Goal: Task Accomplishment & Management: Use online tool/utility

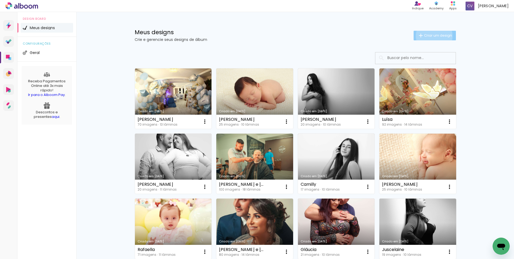
click at [430, 36] on span "Criar um design" at bounding box center [438, 35] width 28 height 3
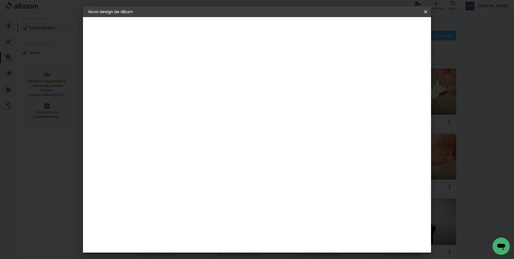
click at [176, 74] on input at bounding box center [176, 72] width 0 height 8
type input "[PERSON_NAME]"
type paper-input "[PERSON_NAME]"
click at [507, 217] on iron-overlay-backdrop at bounding box center [257, 129] width 514 height 259
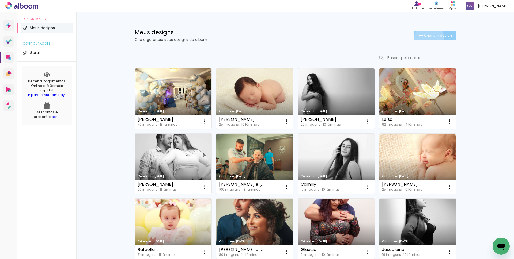
click at [425, 37] on span "Criar um design" at bounding box center [438, 35] width 28 height 3
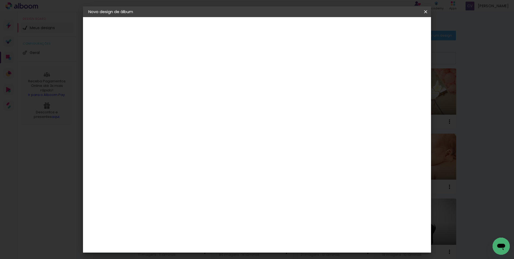
click at [176, 70] on input "[PERSON_NAME]" at bounding box center [176, 72] width 0 height 8
click at [0, 0] on slot "Avançar" at bounding box center [0, 0] width 0 height 0
click at [212, 115] on span "20 × 25" at bounding box center [199, 122] width 25 height 14
click at [0, 0] on slot "Avançar" at bounding box center [0, 0] width 0 height 0
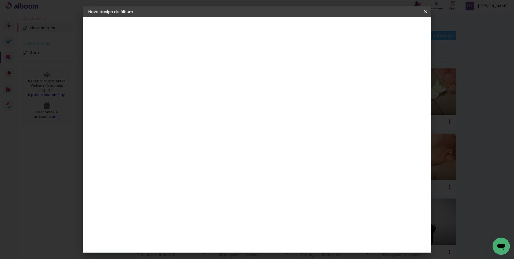
click at [391, 29] on span "Iniciar design" at bounding box center [379, 28] width 24 height 4
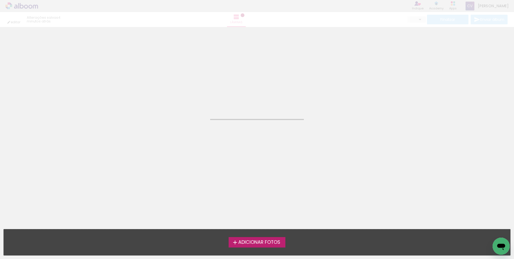
click at [262, 241] on span "Adicionar Fotos" at bounding box center [259, 242] width 42 height 5
click at [0, 0] on input "file" at bounding box center [0, 0] width 0 height 0
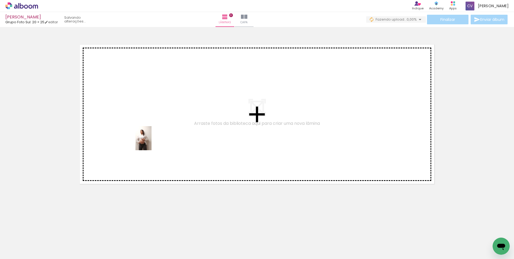
drag, startPoint x: 58, startPoint y: 245, endPoint x: 133, endPoint y: 213, distance: 82.3
click at [151, 143] on quentale-workspace at bounding box center [257, 129] width 514 height 259
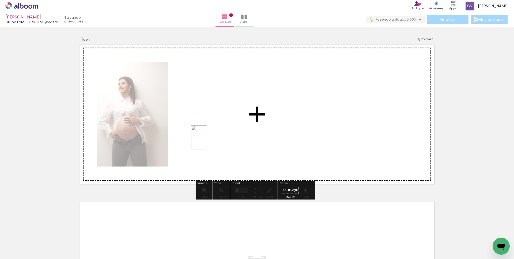
drag, startPoint x: 157, startPoint y: 204, endPoint x: 207, endPoint y: 141, distance: 79.7
click at [207, 141] on quentale-workspace at bounding box center [257, 129] width 514 height 259
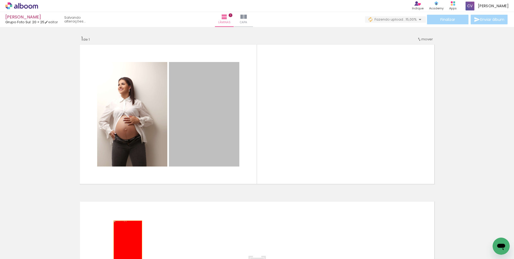
drag, startPoint x: 202, startPoint y: 141, endPoint x: 118, endPoint y: 245, distance: 133.5
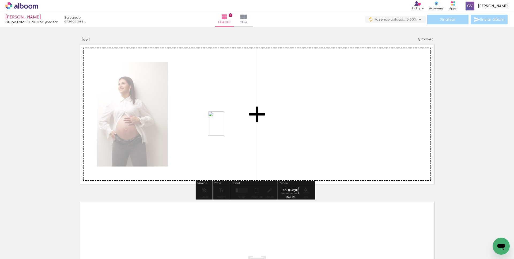
drag, startPoint x: 175, startPoint y: 186, endPoint x: 223, endPoint y: 128, distance: 75.9
click at [223, 128] on quentale-workspace at bounding box center [257, 129] width 514 height 259
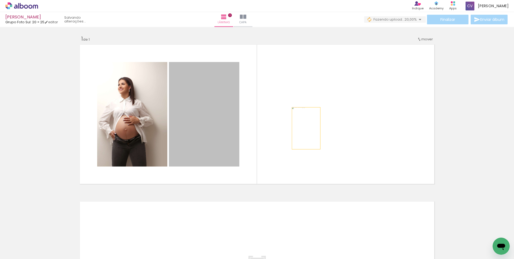
drag, startPoint x: 212, startPoint y: 135, endPoint x: 304, endPoint y: 128, distance: 92.0
click at [304, 128] on quentale-layouter at bounding box center [257, 115] width 358 height 144
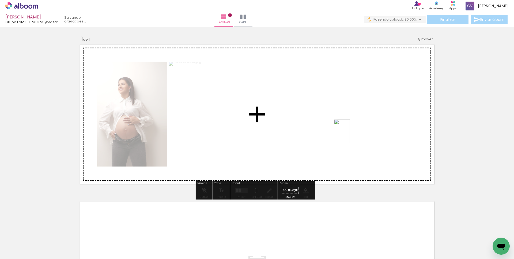
drag, startPoint x: 148, startPoint y: 243, endPoint x: 350, endPoint y: 135, distance: 228.7
click at [350, 135] on quentale-workspace at bounding box center [257, 129] width 514 height 259
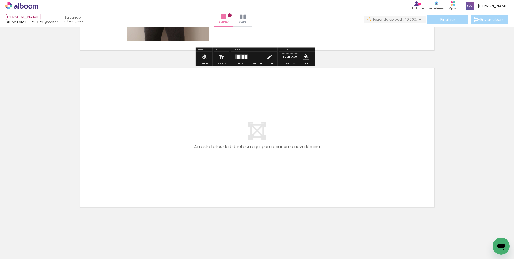
scroll to position [136, 0]
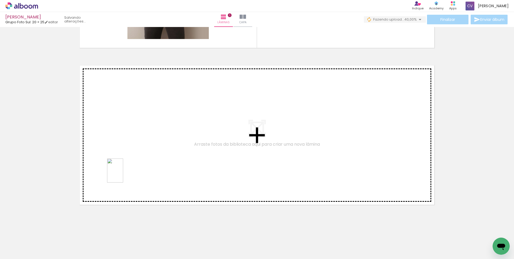
drag, startPoint x: 82, startPoint y: 242, endPoint x: 158, endPoint y: 216, distance: 81.0
click at [132, 167] on quentale-workspace at bounding box center [257, 129] width 514 height 259
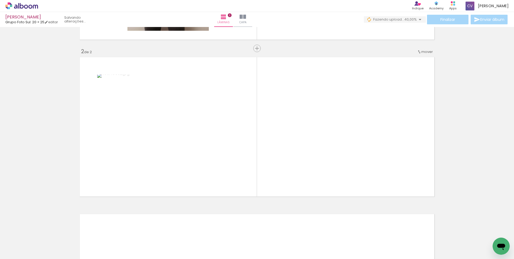
scroll to position [145, 0]
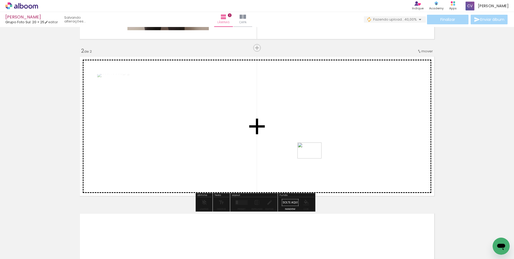
drag, startPoint x: 178, startPoint y: 240, endPoint x: 314, endPoint y: 158, distance: 158.9
click at [314, 158] on quentale-workspace at bounding box center [257, 129] width 514 height 259
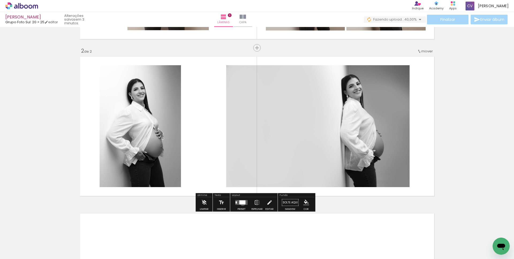
click at [241, 203] on div at bounding box center [242, 203] width 6 height 4
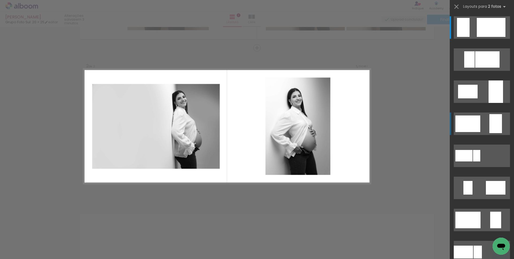
click at [479, 124] on quentale-layouter at bounding box center [481, 124] width 56 height 22
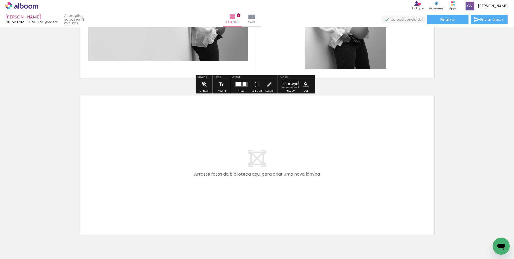
scroll to position [279, 0]
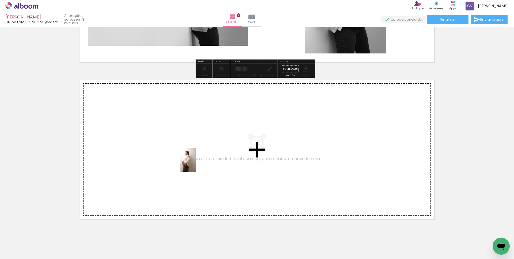
drag, startPoint x: 211, startPoint y: 199, endPoint x: 196, endPoint y: 164, distance: 38.2
click at [196, 164] on quentale-workspace at bounding box center [257, 129] width 514 height 259
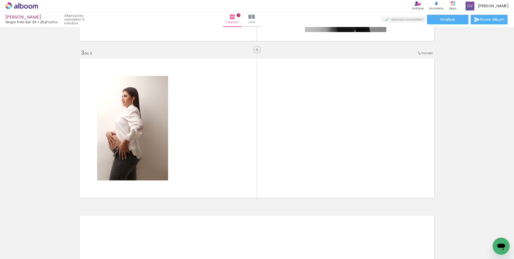
scroll to position [302, 0]
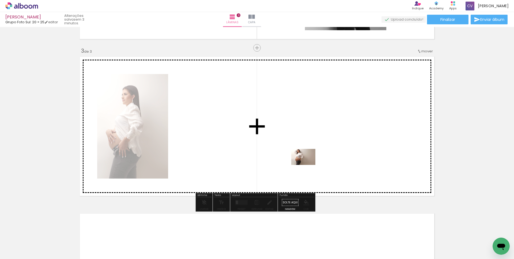
drag, startPoint x: 241, startPoint y: 239, endPoint x: 309, endPoint y: 163, distance: 101.7
click at [309, 163] on quentale-workspace at bounding box center [257, 129] width 514 height 259
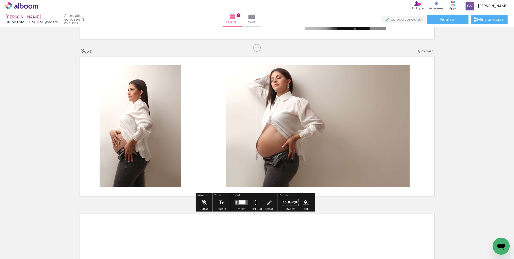
click at [239, 202] on div at bounding box center [242, 203] width 6 height 4
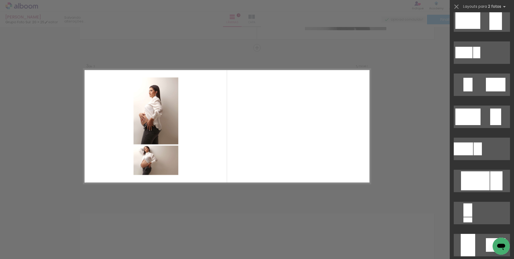
scroll to position [107, 0]
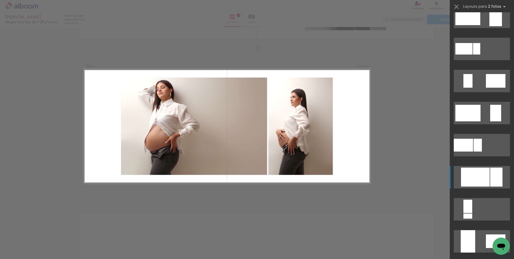
click at [481, 175] on div at bounding box center [475, 177] width 29 height 19
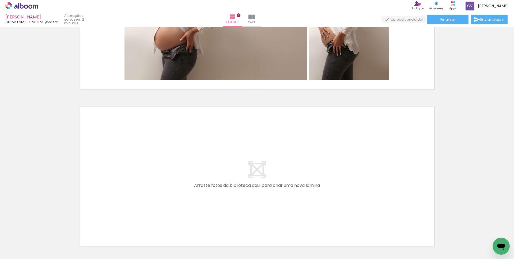
scroll to position [436, 0]
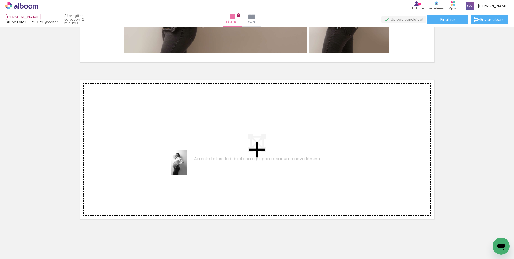
drag, startPoint x: 267, startPoint y: 246, endPoint x: 186, endPoint y: 167, distance: 113.3
click at [186, 167] on quentale-workspace at bounding box center [257, 129] width 514 height 259
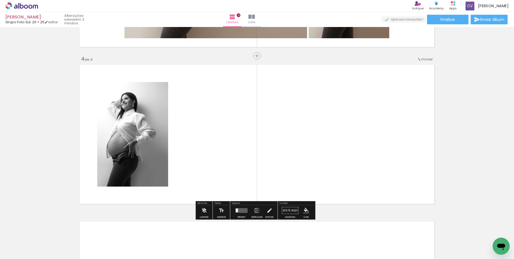
scroll to position [459, 0]
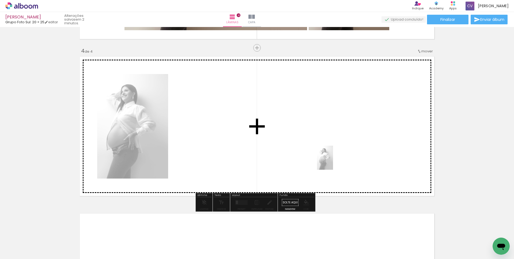
drag, startPoint x: 275, startPoint y: 235, endPoint x: 333, endPoint y: 162, distance: 93.1
click at [333, 162] on quentale-workspace at bounding box center [257, 129] width 514 height 259
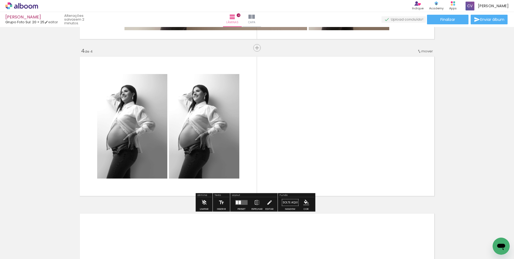
click at [241, 202] on quentale-layouter at bounding box center [241, 202] width 12 height 5
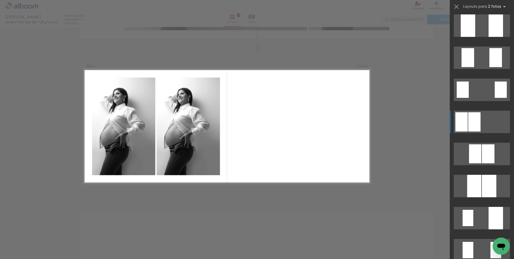
scroll to position [53, 0]
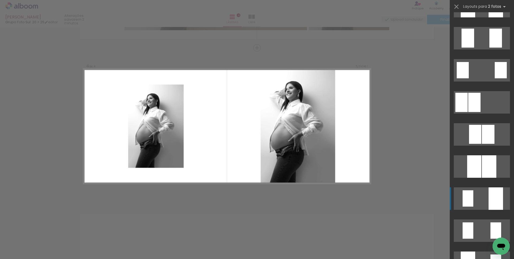
click at [493, 205] on div at bounding box center [495, 198] width 14 height 22
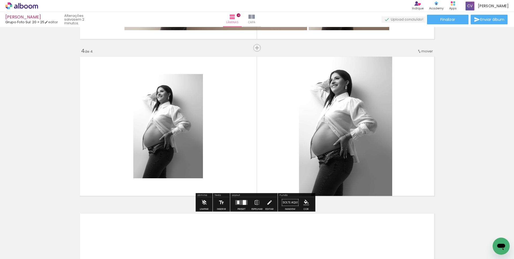
click at [344, 139] on quentale-photo at bounding box center [345, 127] width 93 height 144
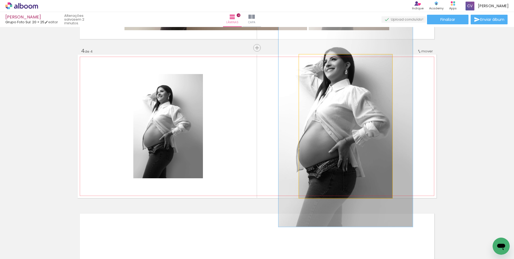
drag, startPoint x: 308, startPoint y: 60, endPoint x: 316, endPoint y: 60, distance: 7.2
type paper-slider "140"
click at [316, 60] on div at bounding box center [318, 60] width 5 height 5
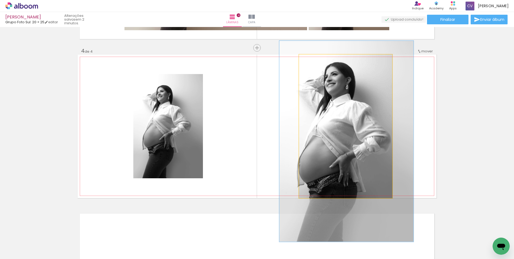
drag, startPoint x: 353, startPoint y: 109, endPoint x: 354, endPoint y: 124, distance: 15.0
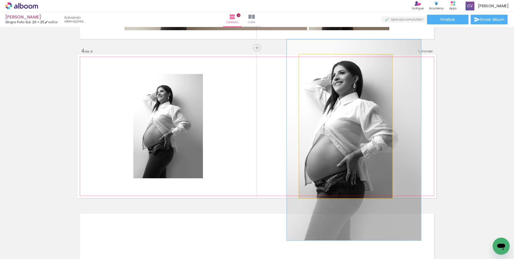
drag, startPoint x: 358, startPoint y: 134, endPoint x: 365, endPoint y: 133, distance: 7.3
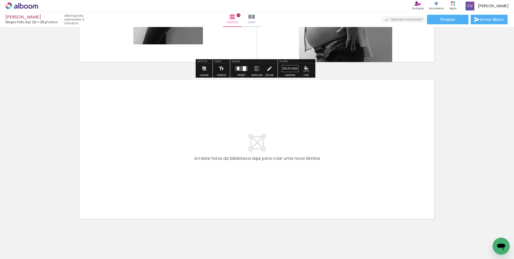
scroll to position [607, 0]
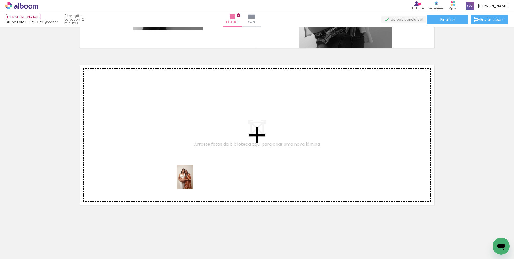
drag, startPoint x: 305, startPoint y: 237, endPoint x: 193, endPoint y: 180, distance: 125.8
click at [193, 180] on quentale-workspace at bounding box center [257, 129] width 514 height 259
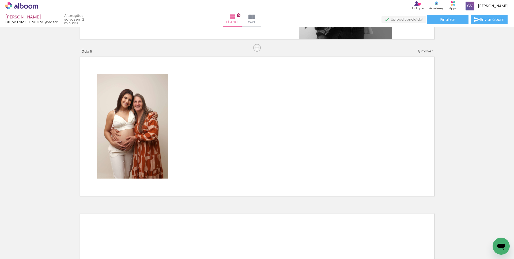
scroll to position [0, 131]
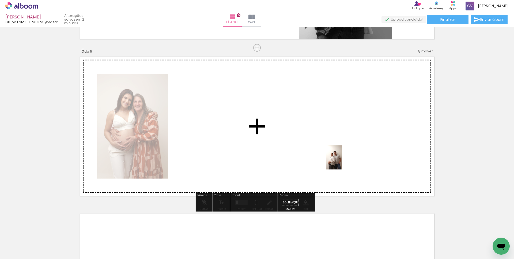
drag, startPoint x: 488, startPoint y: 247, endPoint x: 342, endPoint y: 161, distance: 169.8
click at [342, 161] on quentale-workspace at bounding box center [257, 129] width 514 height 259
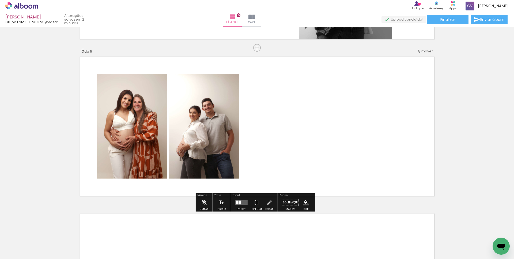
click at [242, 202] on quentale-layouter at bounding box center [241, 202] width 12 height 5
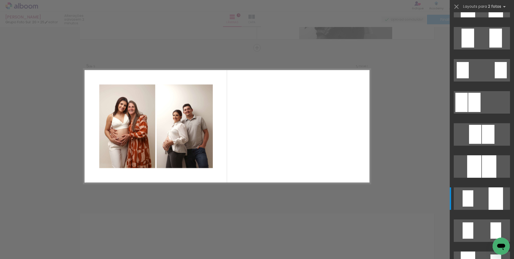
scroll to position [0, 0]
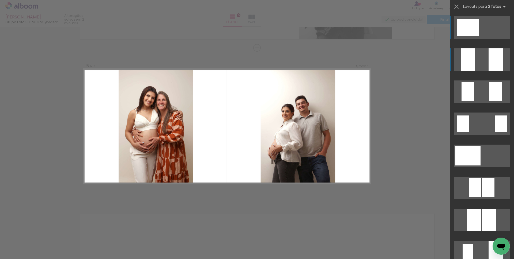
click at [478, 56] on quentale-layouter at bounding box center [481, 59] width 56 height 22
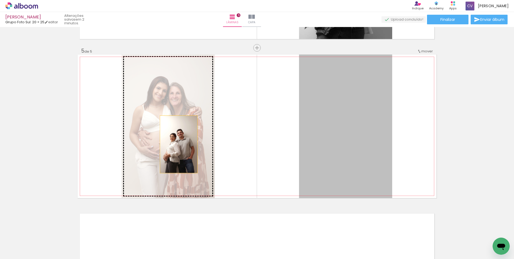
drag, startPoint x: 220, startPoint y: 154, endPoint x: 176, endPoint y: 144, distance: 45.1
click at [0, 0] on slot at bounding box center [0, 0] width 0 height 0
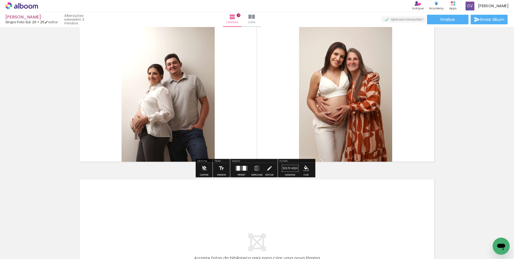
scroll to position [643, 0]
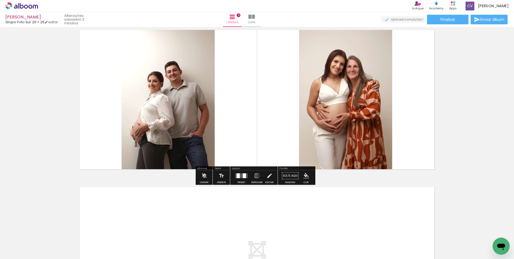
click at [184, 113] on quentale-photo at bounding box center [167, 100] width 93 height 144
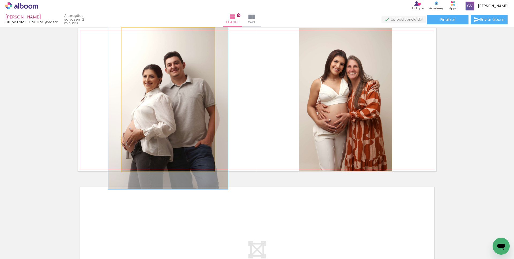
drag, startPoint x: 134, startPoint y: 35, endPoint x: 138, endPoint y: 35, distance: 4.5
type paper-slider "125"
click at [138, 35] on div at bounding box center [138, 33] width 9 height 9
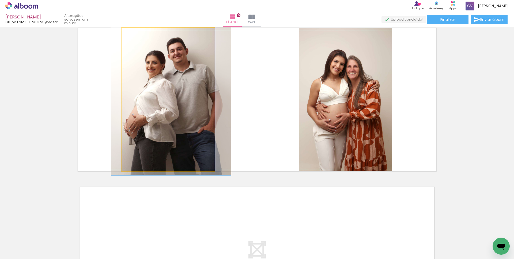
drag, startPoint x: 166, startPoint y: 85, endPoint x: 169, endPoint y: 71, distance: 13.9
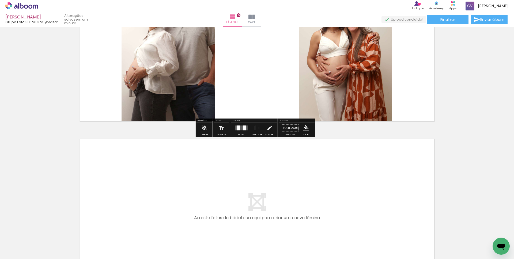
scroll to position [764, 0]
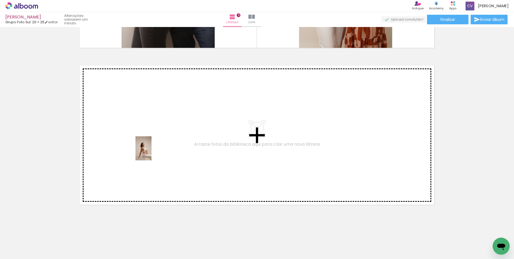
drag, startPoint x: 218, startPoint y: 228, endPoint x: 219, endPoint y: 207, distance: 21.7
click at [154, 152] on quentale-workspace at bounding box center [257, 129] width 514 height 259
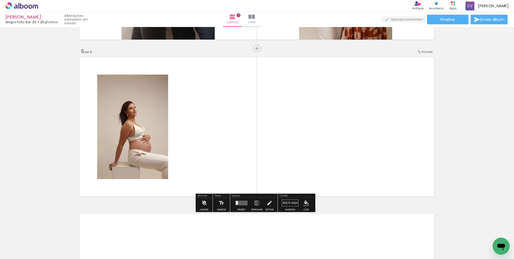
scroll to position [773, 0]
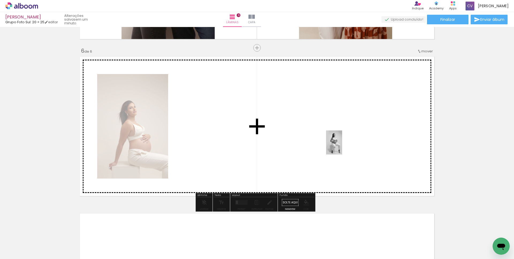
drag, startPoint x: 255, startPoint y: 240, endPoint x: 343, endPoint y: 146, distance: 129.1
click at [342, 146] on quentale-workspace at bounding box center [257, 129] width 514 height 259
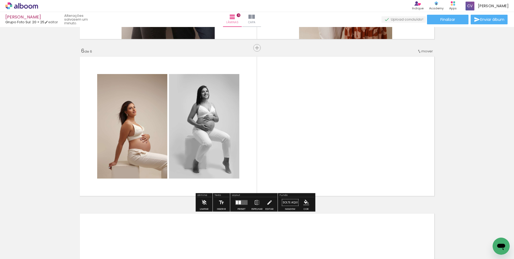
click at [243, 203] on quentale-layouter at bounding box center [241, 202] width 12 height 5
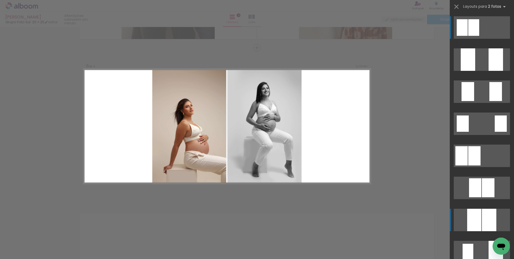
click at [471, 223] on div at bounding box center [474, 220] width 14 height 22
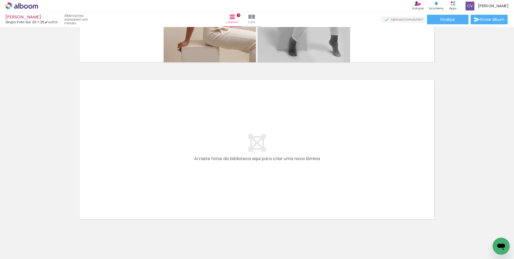
scroll to position [921, 0]
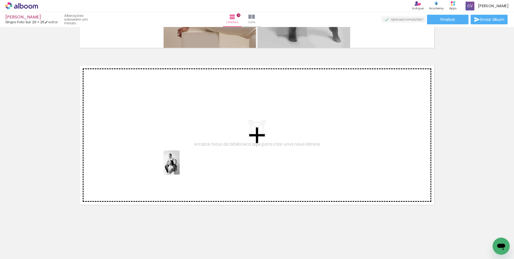
drag, startPoint x: 317, startPoint y: 247, endPoint x: 289, endPoint y: 218, distance: 40.5
click at [170, 163] on quentale-workspace at bounding box center [257, 129] width 514 height 259
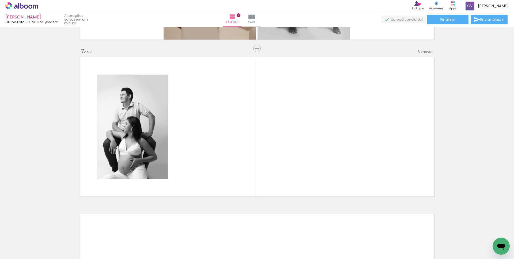
scroll to position [930, 0]
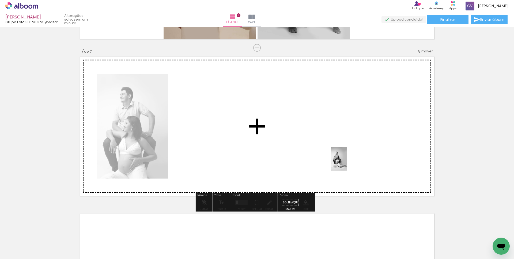
drag, startPoint x: 346, startPoint y: 229, endPoint x: 355, endPoint y: 164, distance: 65.6
click at [350, 160] on quentale-workspace at bounding box center [257, 129] width 514 height 259
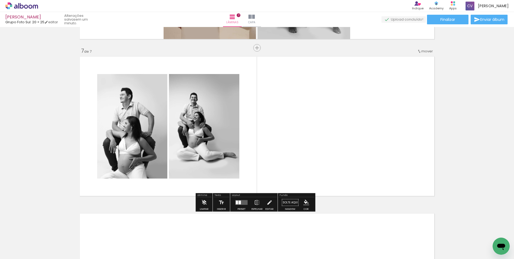
click at [242, 204] on quentale-layouter at bounding box center [241, 202] width 12 height 5
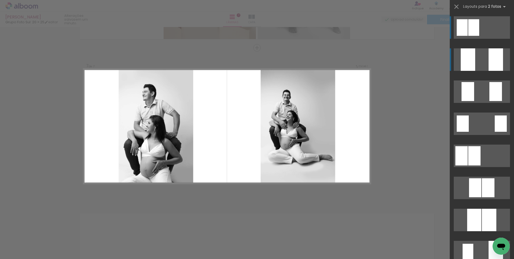
click at [479, 66] on quentale-layouter at bounding box center [481, 59] width 56 height 22
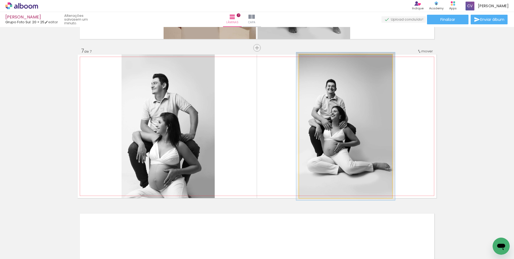
type paper-slider "103"
click at [309, 60] on div at bounding box center [311, 60] width 5 height 5
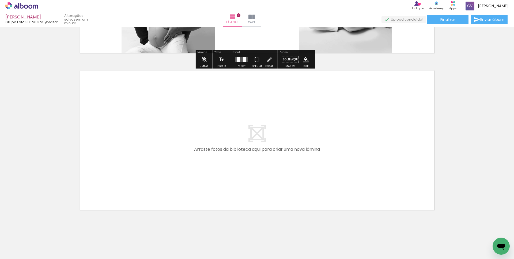
scroll to position [1078, 0]
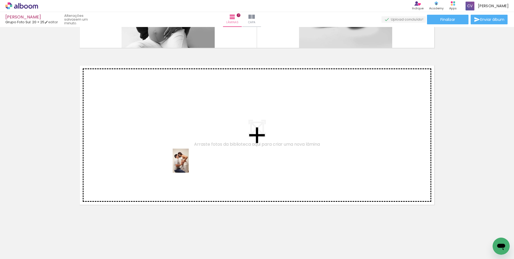
drag, startPoint x: 372, startPoint y: 244, endPoint x: 304, endPoint y: 218, distance: 72.8
click at [189, 164] on quentale-workspace at bounding box center [257, 129] width 514 height 259
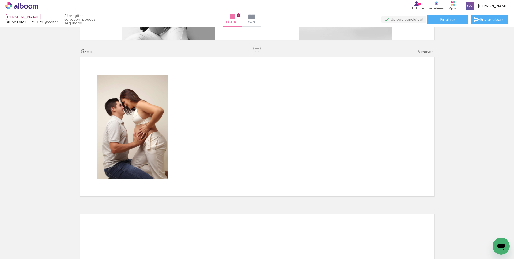
scroll to position [1087, 0]
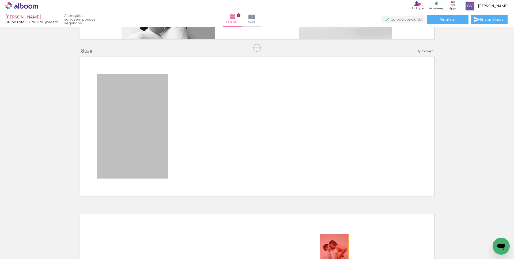
drag, startPoint x: 137, startPoint y: 149, endPoint x: 333, endPoint y: 254, distance: 222.5
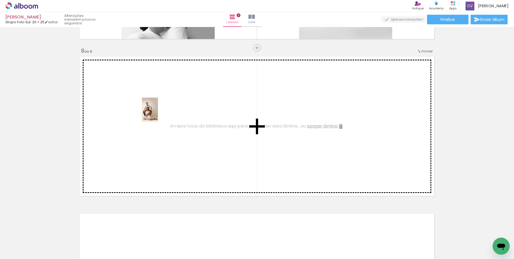
drag, startPoint x: 282, startPoint y: 238, endPoint x: 211, endPoint y: 151, distance: 112.7
click at [158, 114] on quentale-workspace at bounding box center [257, 129] width 514 height 259
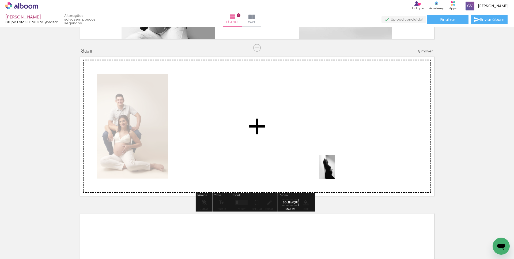
drag, startPoint x: 184, startPoint y: 234, endPoint x: 335, endPoint y: 171, distance: 163.8
click at [335, 171] on quentale-workspace at bounding box center [257, 129] width 514 height 259
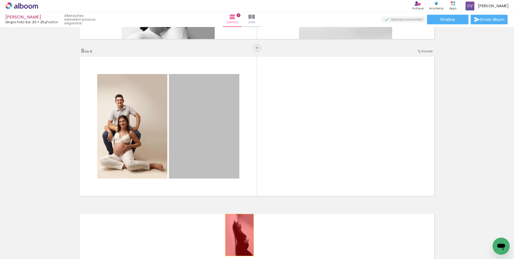
drag, startPoint x: 208, startPoint y: 138, endPoint x: 237, endPoint y: 235, distance: 101.7
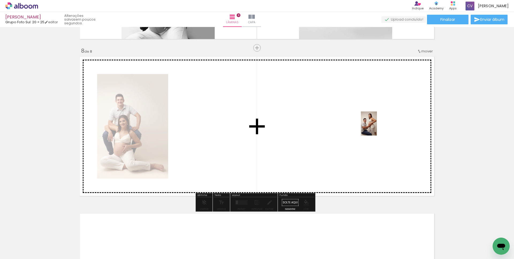
drag, startPoint x: 400, startPoint y: 215, endPoint x: 377, endPoint y: 140, distance: 77.9
click at [377, 127] on quentale-workspace at bounding box center [257, 129] width 514 height 259
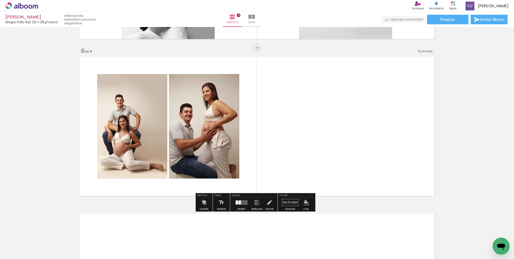
click at [238, 203] on div at bounding box center [239, 203] width 2 height 4
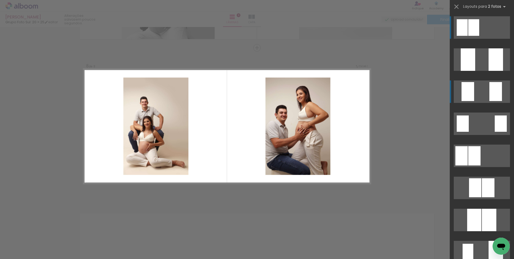
click at [476, 93] on quentale-layouter at bounding box center [481, 92] width 56 height 22
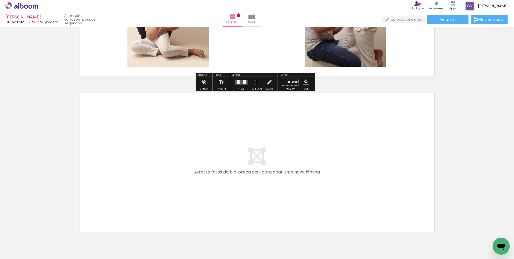
scroll to position [1221, 0]
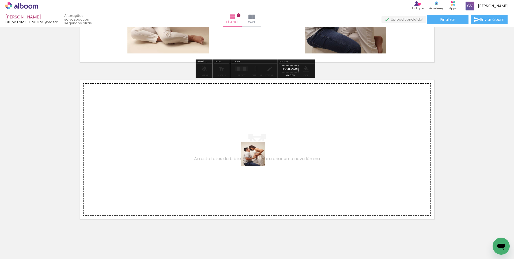
drag, startPoint x: 367, startPoint y: 235, endPoint x: 495, endPoint y: 256, distance: 129.7
click at [250, 155] on quentale-workspace at bounding box center [257, 129] width 514 height 259
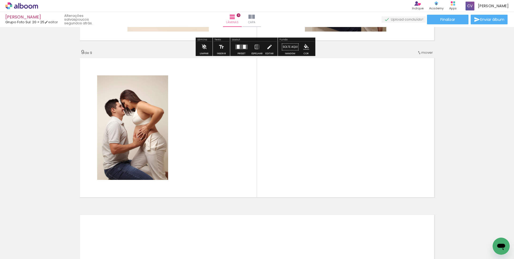
scroll to position [1244, 0]
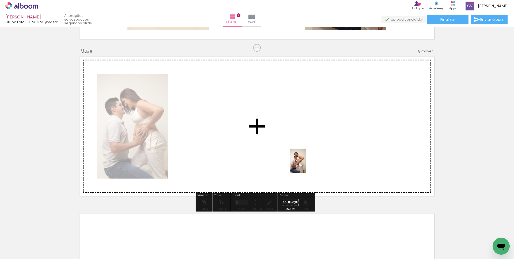
drag, startPoint x: 433, startPoint y: 242, endPoint x: 305, endPoint y: 165, distance: 149.3
click at [305, 165] on quentale-workspace at bounding box center [257, 129] width 514 height 259
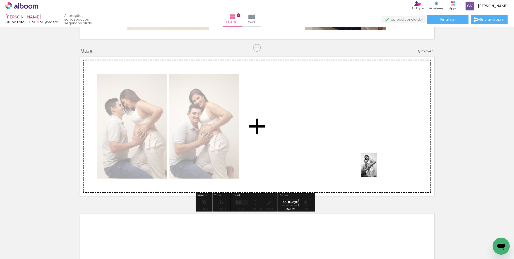
drag, startPoint x: 461, startPoint y: 238, endPoint x: 376, endPoint y: 167, distance: 110.8
click at [376, 167] on quentale-workspace at bounding box center [257, 129] width 514 height 259
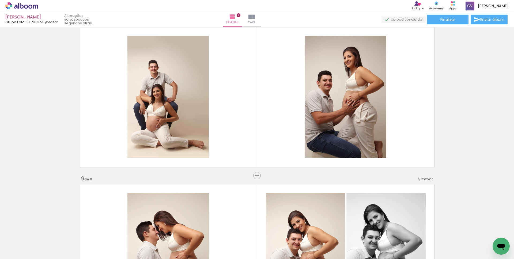
scroll to position [1110, 0]
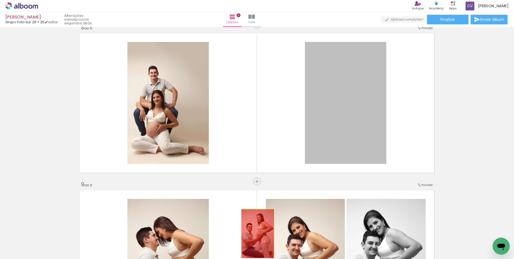
drag, startPoint x: 352, startPoint y: 115, endPoint x: 254, endPoint y: 233, distance: 153.3
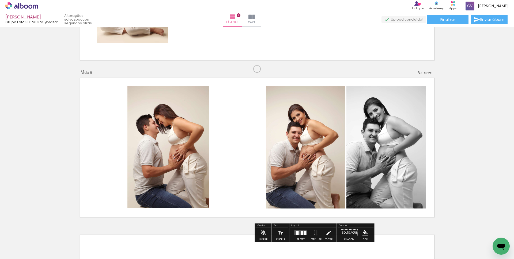
scroll to position [1244, 0]
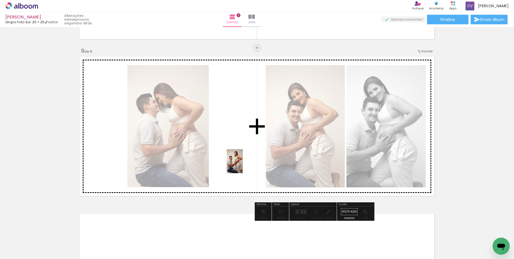
drag, startPoint x: 399, startPoint y: 242, endPoint x: 243, endPoint y: 165, distance: 174.1
click at [243, 165] on quentale-workspace at bounding box center [257, 129] width 514 height 259
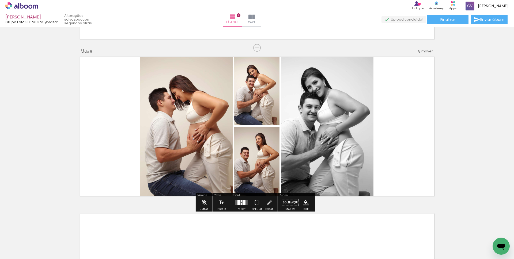
click at [242, 202] on div at bounding box center [243, 202] width 3 height 5
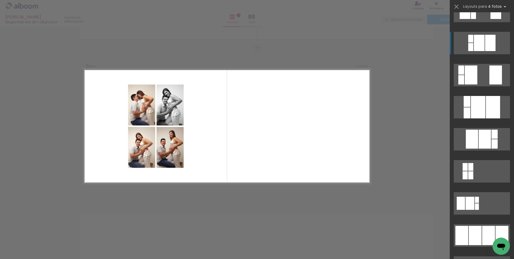
scroll to position [267, 0]
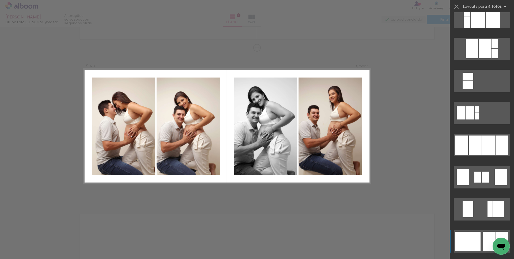
click at [474, 232] on div at bounding box center [474, 241] width 12 height 19
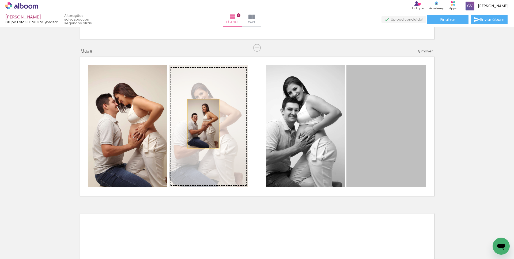
drag, startPoint x: 380, startPoint y: 153, endPoint x: 202, endPoint y: 124, distance: 180.5
click at [0, 0] on slot at bounding box center [0, 0] width 0 height 0
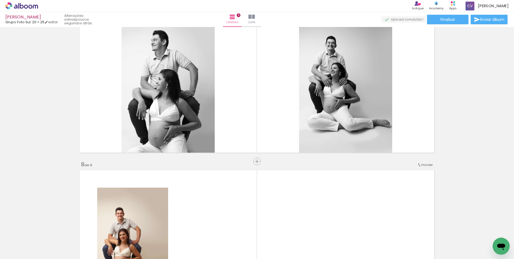
scroll to position [950, 0]
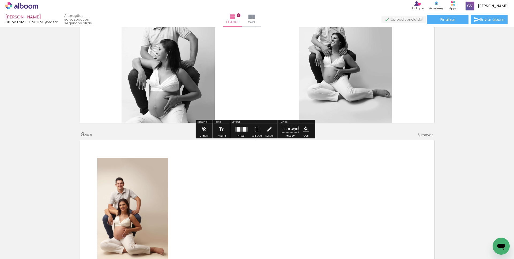
scroll to position [0, 131]
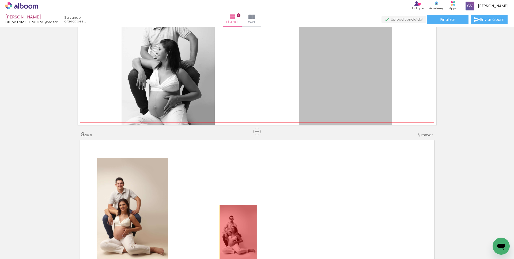
drag, startPoint x: 331, startPoint y: 66, endPoint x: 235, endPoint y: 236, distance: 195.3
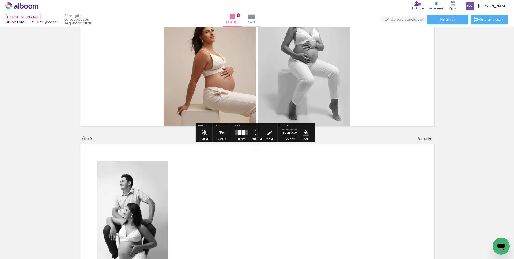
scroll to position [870, 0]
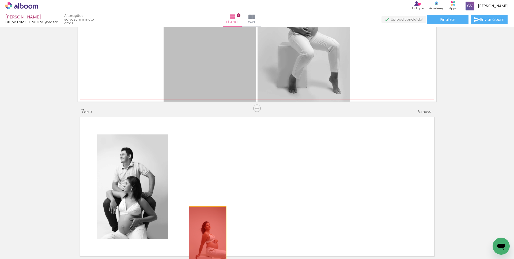
drag, startPoint x: 223, startPoint y: 76, endPoint x: 300, endPoint y: 134, distance: 95.8
click at [206, 234] on quentale-workspace at bounding box center [257, 129] width 514 height 259
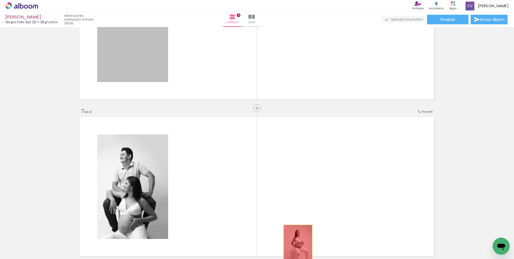
drag, startPoint x: 198, startPoint y: 109, endPoint x: 295, endPoint y: 246, distance: 167.8
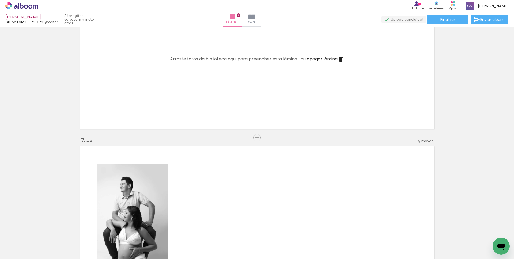
scroll to position [843, 0]
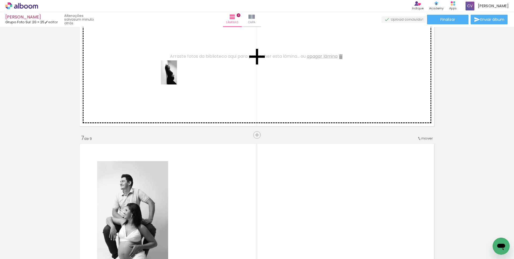
drag, startPoint x: 173, startPoint y: 151, endPoint x: 177, endPoint y: 75, distance: 76.1
click at [177, 75] on quentale-workspace at bounding box center [257, 129] width 514 height 259
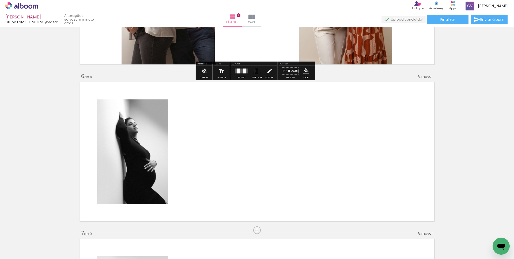
scroll to position [736, 0]
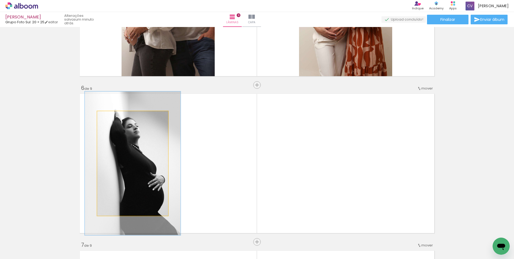
drag, startPoint x: 114, startPoint y: 118, endPoint x: 117, endPoint y: 119, distance: 3.3
click at [117, 119] on div at bounding box center [116, 117] width 9 height 9
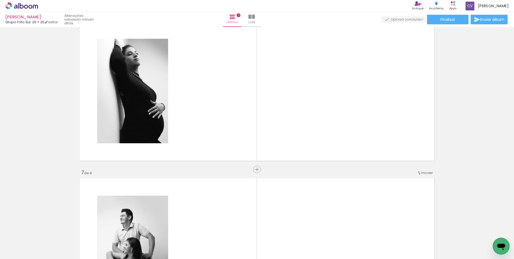
scroll to position [816, 0]
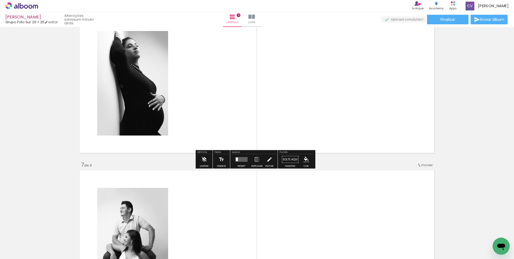
click at [238, 160] on quentale-layouter at bounding box center [241, 159] width 12 height 5
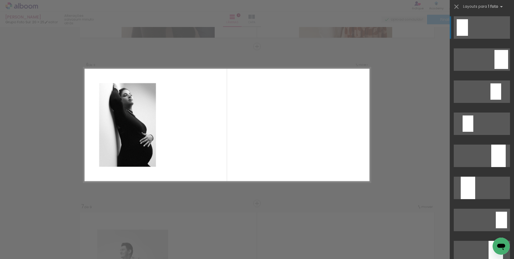
scroll to position [773, 0]
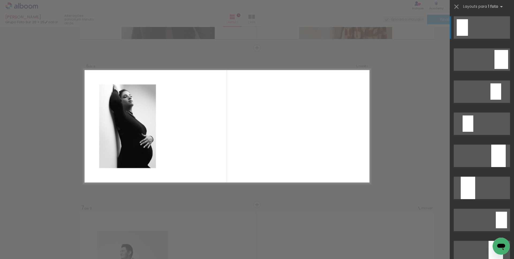
click at [213, 139] on quentale-layouter at bounding box center [226, 126] width 287 height 115
click at [375, 189] on div "Confirmar Cancelar" at bounding box center [257, 45] width 514 height 1583
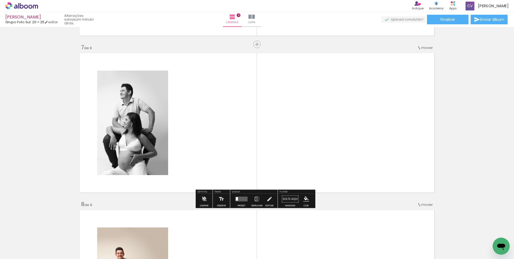
scroll to position [1040, 0]
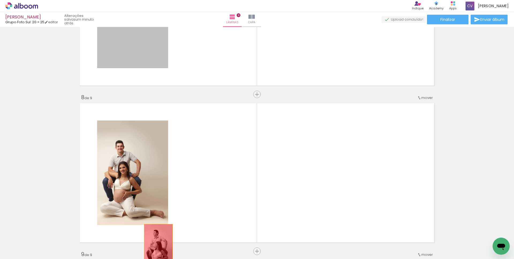
drag, startPoint x: 143, startPoint y: 54, endPoint x: 156, endPoint y: 245, distance: 191.7
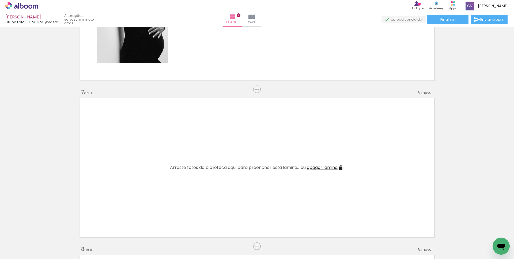
scroll to position [880, 0]
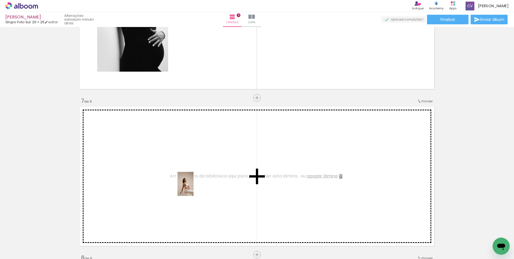
drag, startPoint x: 222, startPoint y: 224, endPoint x: 232, endPoint y: 219, distance: 11.1
click at [191, 185] on quentale-workspace at bounding box center [257, 129] width 514 height 259
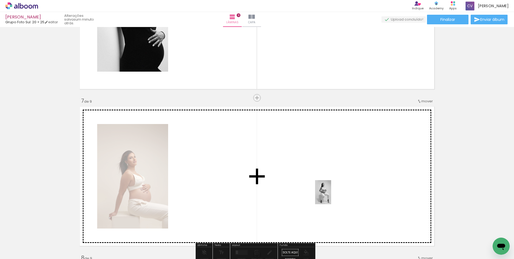
drag, startPoint x: 258, startPoint y: 242, endPoint x: 336, endPoint y: 195, distance: 91.4
click at [336, 195] on quentale-workspace at bounding box center [257, 129] width 514 height 259
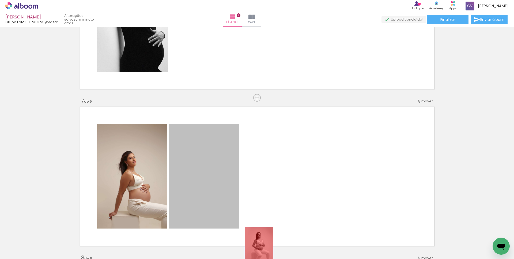
drag, startPoint x: 200, startPoint y: 174, endPoint x: 257, endPoint y: 248, distance: 93.3
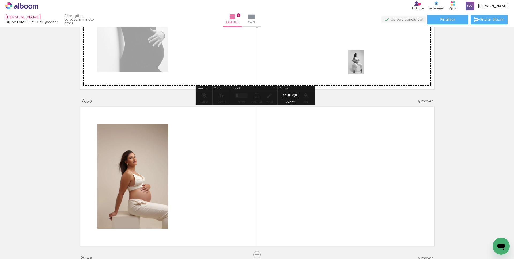
drag, startPoint x: 254, startPoint y: 246, endPoint x: 365, endPoint y: 65, distance: 211.3
click at [365, 65] on quentale-workspace at bounding box center [257, 129] width 514 height 259
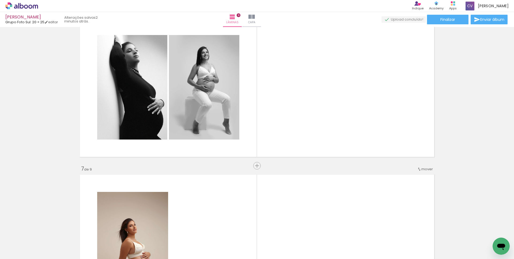
scroll to position [800, 0]
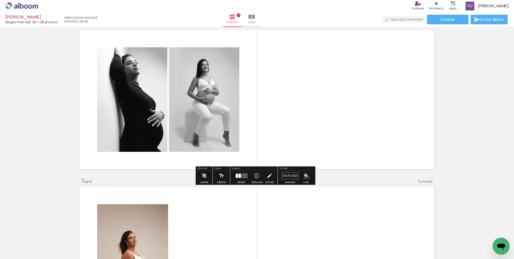
click at [241, 175] on quentale-layouter at bounding box center [241, 176] width 12 height 5
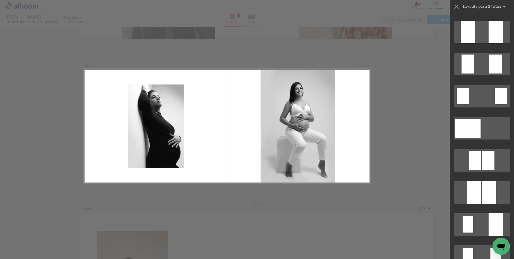
scroll to position [160, 0]
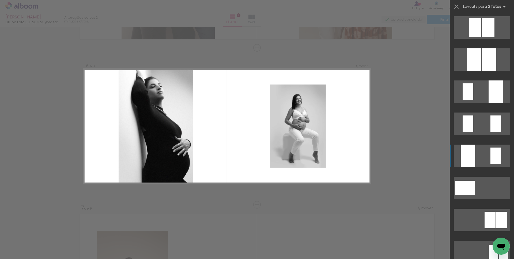
click at [470, 154] on div at bounding box center [467, 156] width 14 height 22
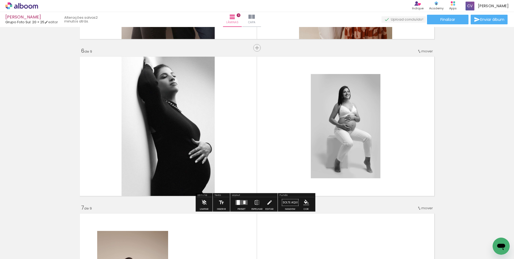
click at [186, 124] on quentale-photo at bounding box center [167, 127] width 93 height 144
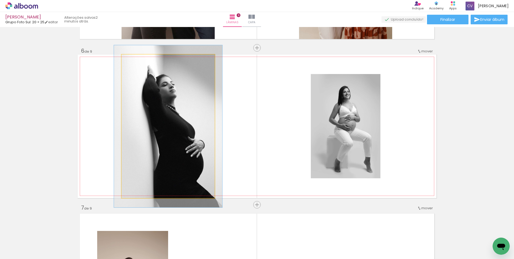
drag, startPoint x: 139, startPoint y: 62, endPoint x: 135, endPoint y: 61, distance: 4.6
type paper-slider "113"
click at [135, 61] on div at bounding box center [136, 60] width 5 height 5
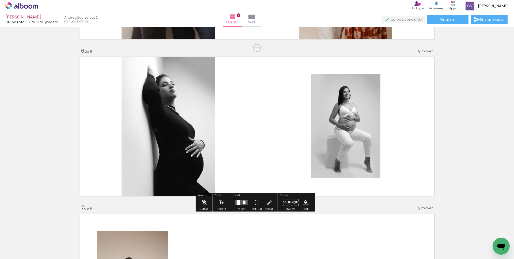
click at [274, 134] on quentale-layouter at bounding box center [257, 127] width 358 height 144
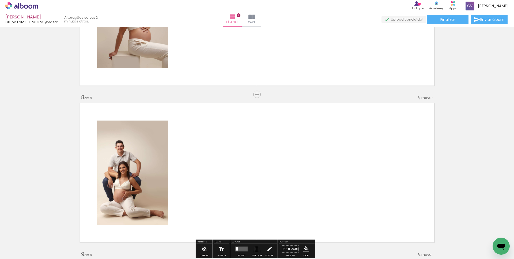
scroll to position [1067, 0]
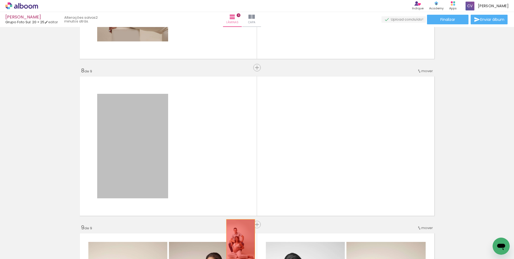
drag, startPoint x: 128, startPoint y: 137, endPoint x: 239, endPoint y: 240, distance: 151.4
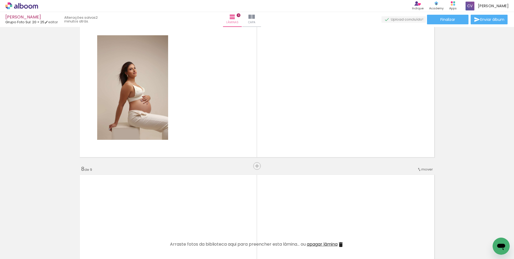
scroll to position [960, 0]
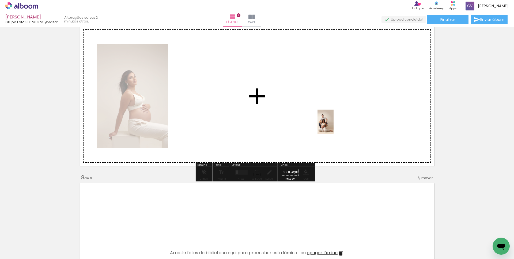
drag, startPoint x: 294, startPoint y: 215, endPoint x: 340, endPoint y: 120, distance: 105.1
click at [340, 120] on quentale-workspace at bounding box center [257, 129] width 514 height 259
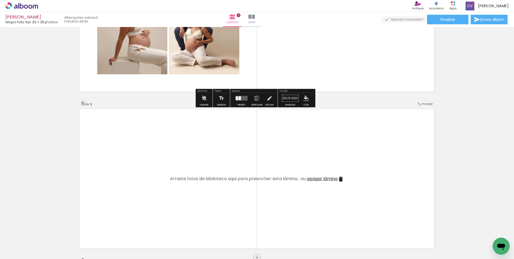
scroll to position [1040, 0]
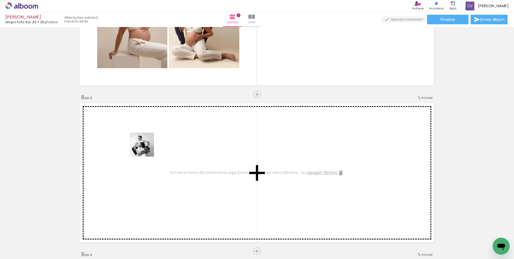
drag, startPoint x: 258, startPoint y: 201, endPoint x: 238, endPoint y: 197, distance: 20.6
click at [153, 149] on quentale-workspace at bounding box center [257, 129] width 514 height 259
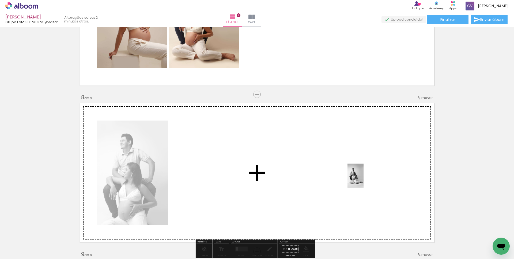
drag, startPoint x: 344, startPoint y: 237, endPoint x: 363, endPoint y: 180, distance: 60.6
click at [363, 180] on quentale-workspace at bounding box center [257, 129] width 514 height 259
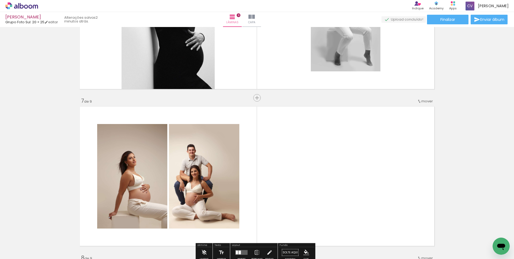
scroll to position [960, 0]
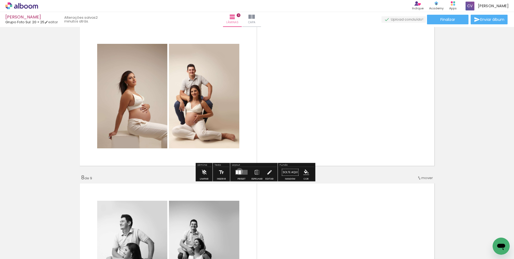
click at [238, 171] on div at bounding box center [239, 173] width 2 height 4
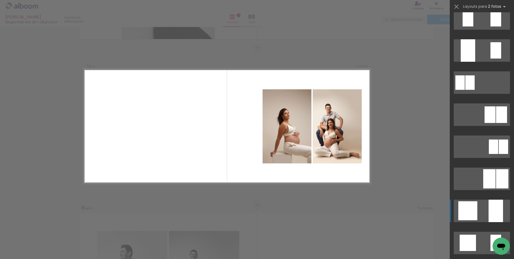
scroll to position [321, 0]
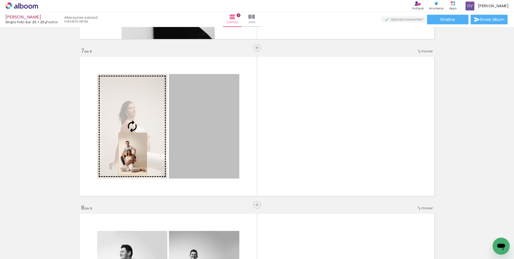
drag, startPoint x: 141, startPoint y: 154, endPoint x: 130, endPoint y: 154, distance: 11.0
click at [0, 0] on slot at bounding box center [0, 0] width 0 height 0
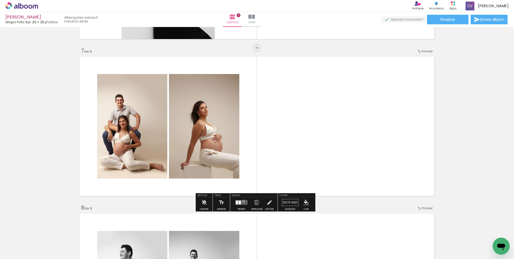
click at [242, 201] on quentale-layouter at bounding box center [241, 202] width 12 height 5
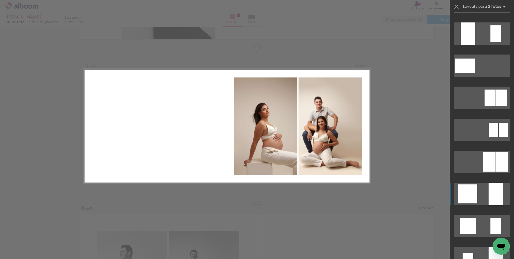
scroll to position [294, 0]
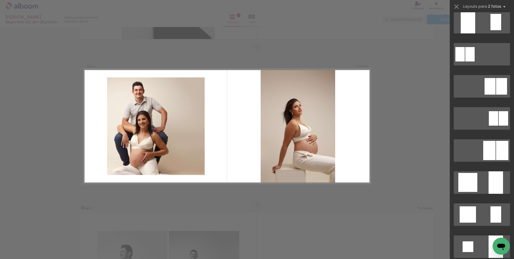
click at [477, 183] on quentale-layouter at bounding box center [481, 182] width 56 height 22
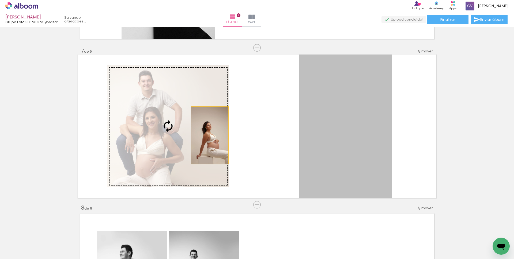
drag, startPoint x: 283, startPoint y: 146, endPoint x: 207, endPoint y: 135, distance: 76.8
click at [0, 0] on slot at bounding box center [0, 0] width 0 height 0
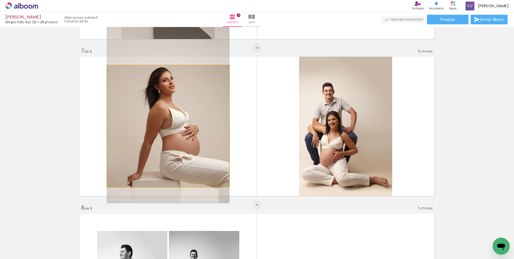
drag, startPoint x: 172, startPoint y: 146, endPoint x: 169, endPoint y: 132, distance: 13.6
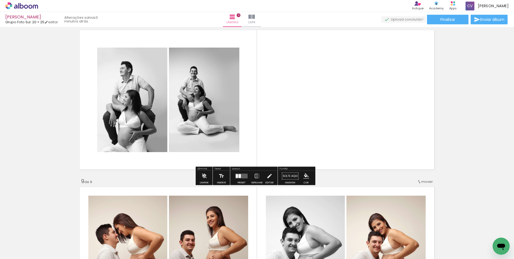
scroll to position [1117, 0]
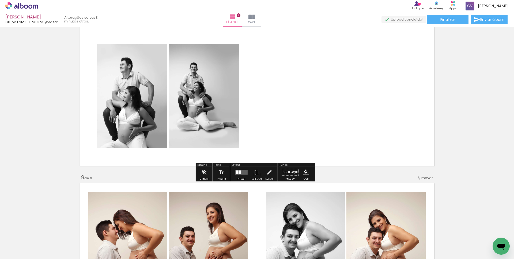
click at [240, 172] on quentale-layouter at bounding box center [241, 172] width 12 height 5
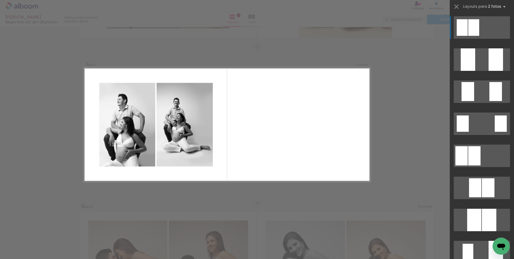
scroll to position [1087, 0]
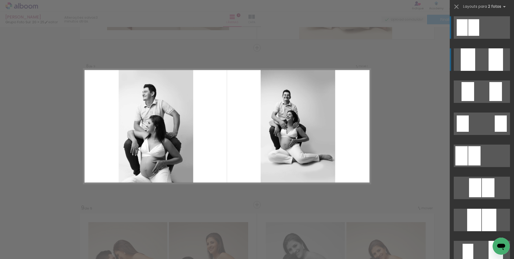
click at [483, 53] on quentale-layouter at bounding box center [481, 59] width 56 height 22
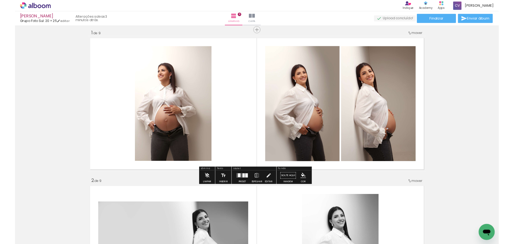
scroll to position [0, 0]
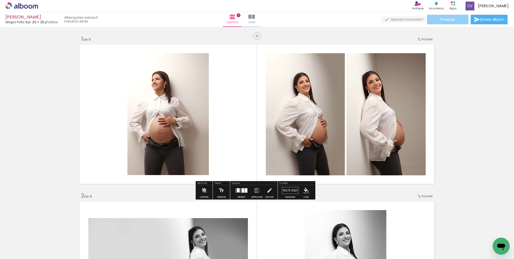
click at [447, 20] on span "Finalizar" at bounding box center [447, 20] width 15 height 4
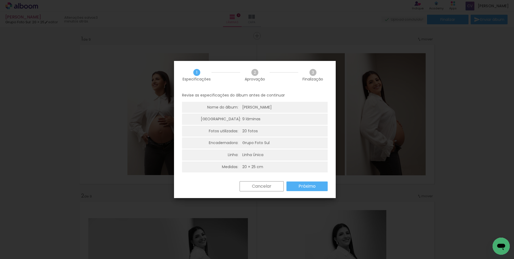
click at [0, 0] on slot "Próximo" at bounding box center [0, 0] width 0 height 0
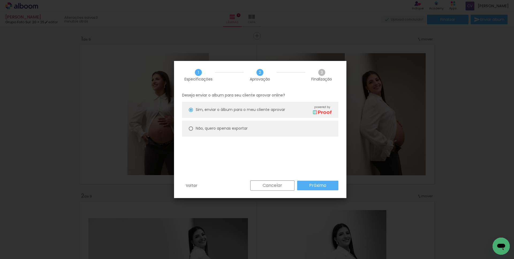
click at [0, 0] on slot "Não, quero apenas exportar" at bounding box center [0, 0] width 0 height 0
type paper-radio-button "on"
click at [0, 0] on slot "Próximo" at bounding box center [0, 0] width 0 height 0
type input "Alta, 300 DPI"
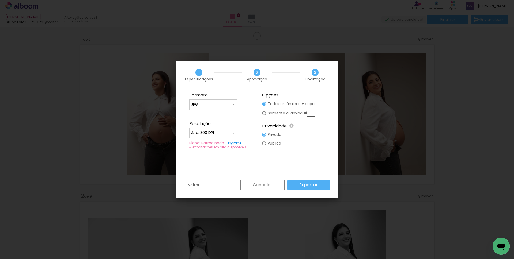
click at [0, 0] on slot "Exportar" at bounding box center [0, 0] width 0 height 0
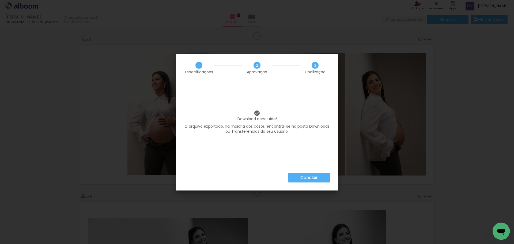
click at [304, 181] on paper-button "Concluir" at bounding box center [308, 178] width 41 height 10
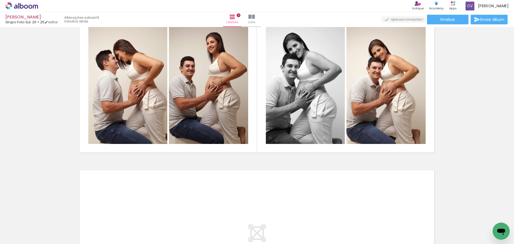
scroll to position [1300, 0]
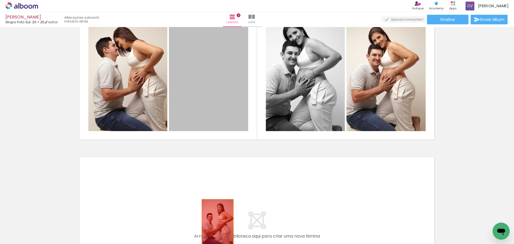
drag, startPoint x: 214, startPoint y: 89, endPoint x: 494, endPoint y: 74, distance: 280.2
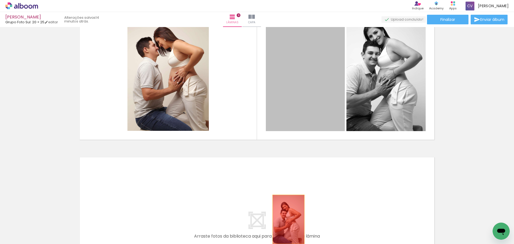
drag, startPoint x: 317, startPoint y: 70, endPoint x: 286, endPoint y: 213, distance: 146.4
click at [286, 219] on quentale-workspace at bounding box center [257, 122] width 514 height 244
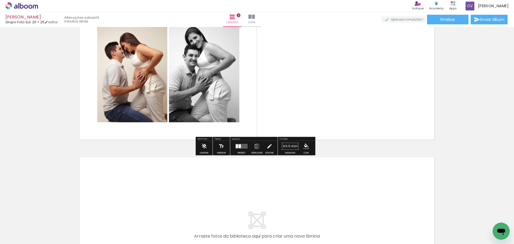
click at [239, 145] on div at bounding box center [239, 146] width 2 height 4
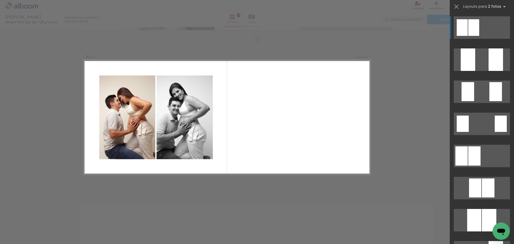
scroll to position [1252, 0]
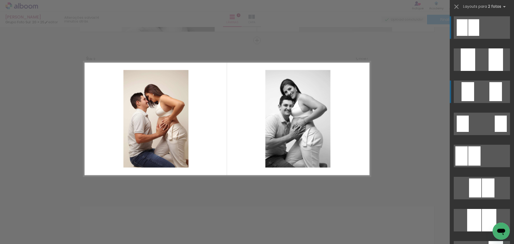
click at [481, 88] on quentale-layouter at bounding box center [481, 92] width 56 height 22
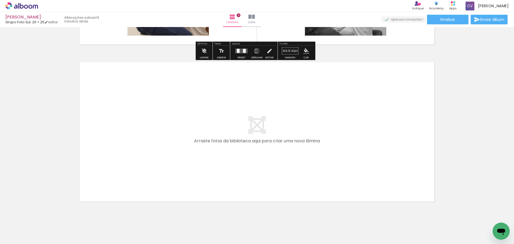
scroll to position [1407, 0]
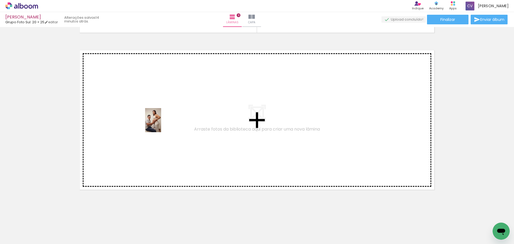
drag, startPoint x: 393, startPoint y: 223, endPoint x: 161, endPoint y: 124, distance: 252.6
click at [161, 124] on quentale-workspace at bounding box center [257, 122] width 514 height 244
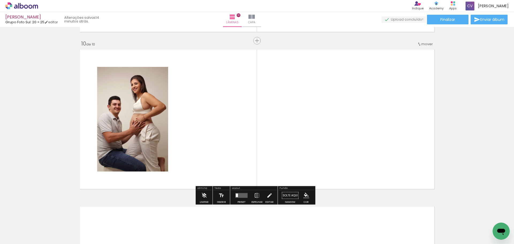
scroll to position [1409, 0]
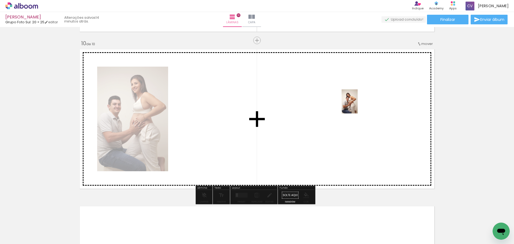
drag, startPoint x: 435, startPoint y: 222, endPoint x: 357, endPoint y: 104, distance: 142.2
click at [357, 104] on quentale-workspace at bounding box center [257, 122] width 514 height 244
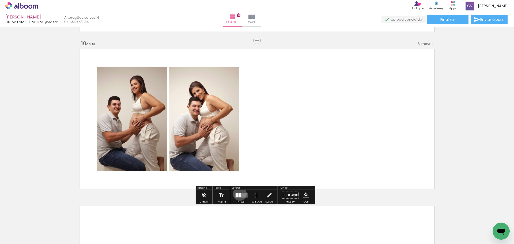
click at [238, 194] on div at bounding box center [239, 195] width 2 height 4
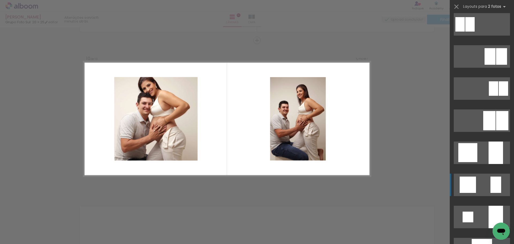
scroll to position [321, 0]
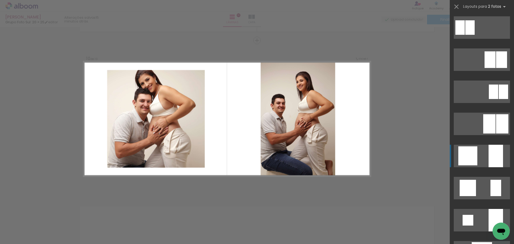
click at [483, 160] on quentale-layouter at bounding box center [481, 156] width 56 height 22
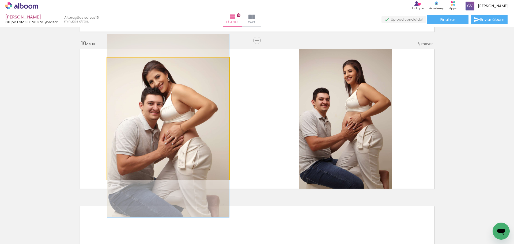
drag, startPoint x: 172, startPoint y: 122, endPoint x: 174, endPoint y: 129, distance: 7.1
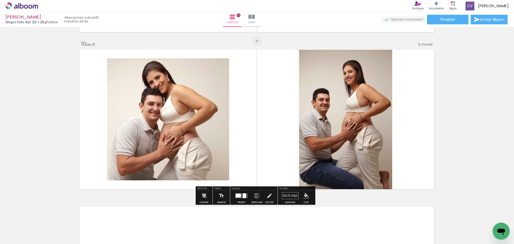
scroll to position [1409, 0]
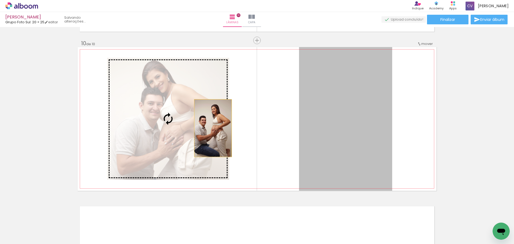
drag, startPoint x: 320, startPoint y: 137, endPoint x: 211, endPoint y: 128, distance: 110.0
click at [0, 0] on slot at bounding box center [0, 0] width 0 height 0
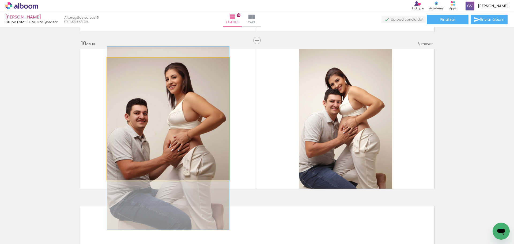
drag, startPoint x: 174, startPoint y: 101, endPoint x: 178, endPoint y: 120, distance: 19.7
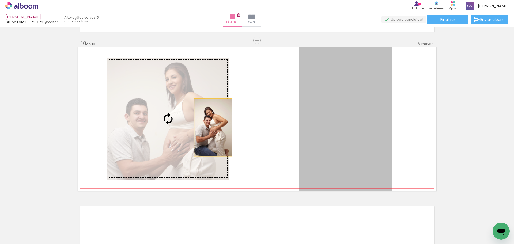
drag, startPoint x: 352, startPoint y: 138, endPoint x: 211, endPoint y: 127, distance: 141.9
click at [0, 0] on slot at bounding box center [0, 0] width 0 height 0
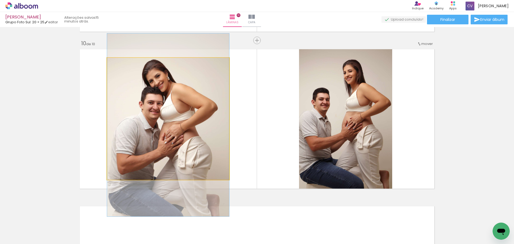
drag, startPoint x: 202, startPoint y: 122, endPoint x: 204, endPoint y: 128, distance: 6.5
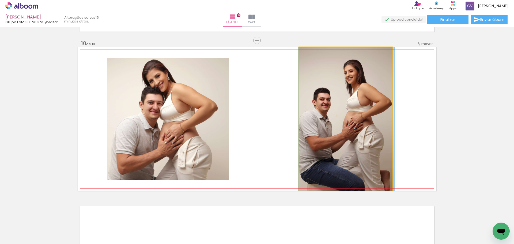
drag, startPoint x: 347, startPoint y: 156, endPoint x: 348, endPoint y: 160, distance: 4.0
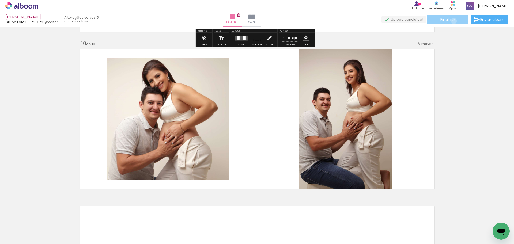
click at [452, 21] on span "Finalizar" at bounding box center [447, 20] width 15 height 4
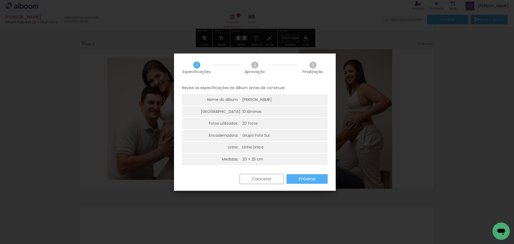
click at [0, 0] on slot "Próximo" at bounding box center [0, 0] width 0 height 0
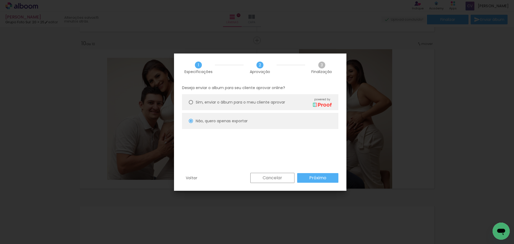
click at [0, 0] on slot "Próximo" at bounding box center [0, 0] width 0 height 0
type input "Alta, 300 DPI"
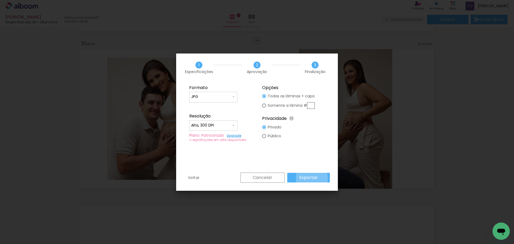
click at [0, 0] on slot "Exportar" at bounding box center [0, 0] width 0 height 0
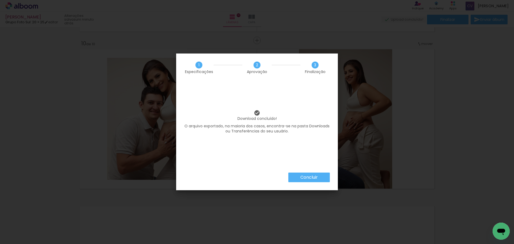
click at [0, 0] on slot "Concluir" at bounding box center [0, 0] width 0 height 0
